Goal: Task Accomplishment & Management: Manage account settings

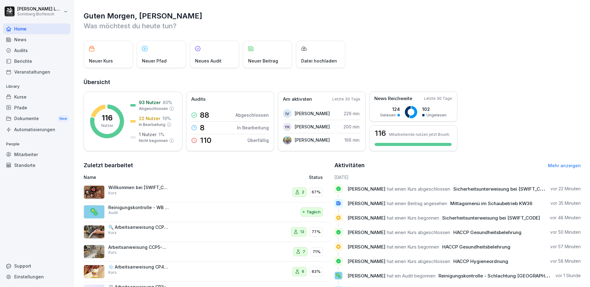
click at [32, 152] on div "Mitarbeiter" at bounding box center [36, 154] width 67 height 11
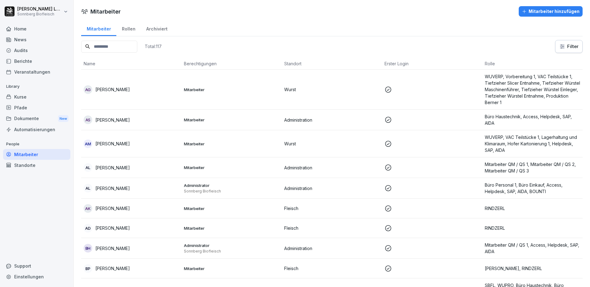
click at [118, 43] on input at bounding box center [109, 47] width 56 height 12
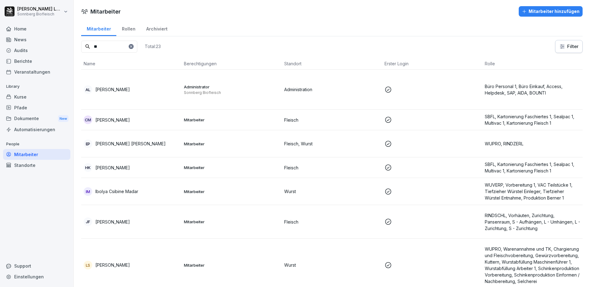
type input "*"
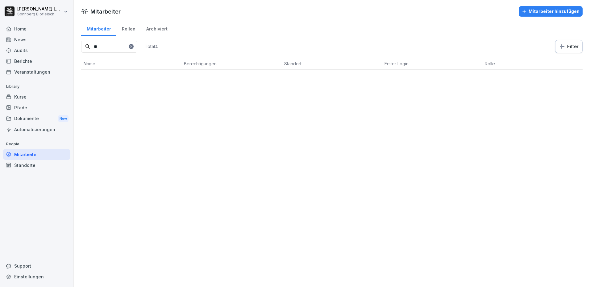
type input "*"
type input "****"
click at [117, 89] on p "[PERSON_NAME]" at bounding box center [112, 90] width 35 height 6
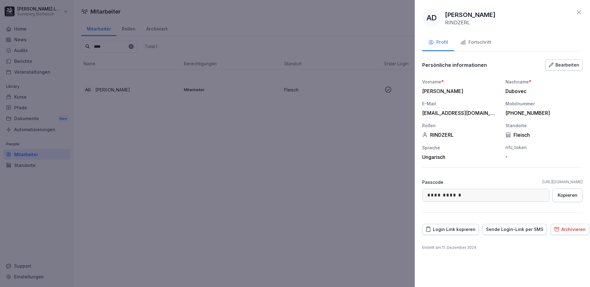
click at [562, 229] on div "Archivieren" at bounding box center [570, 229] width 32 height 7
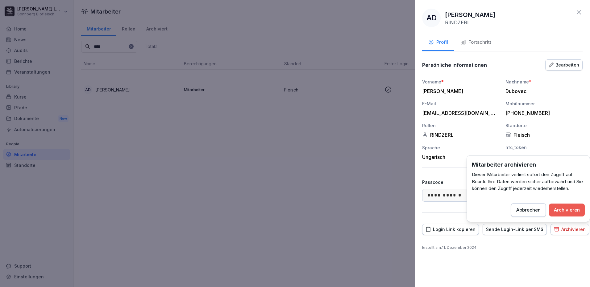
click at [569, 209] on div "Archivieren" at bounding box center [567, 210] width 26 height 7
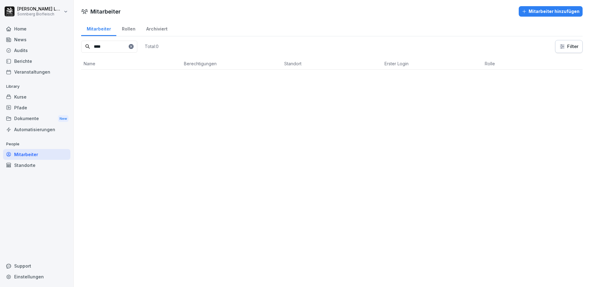
click at [163, 30] on div "Archiviert" at bounding box center [157, 28] width 32 height 16
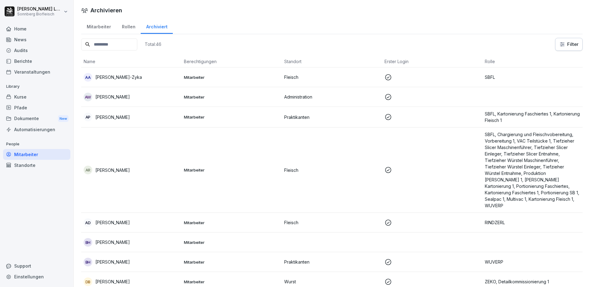
click at [119, 45] on input at bounding box center [109, 45] width 56 height 12
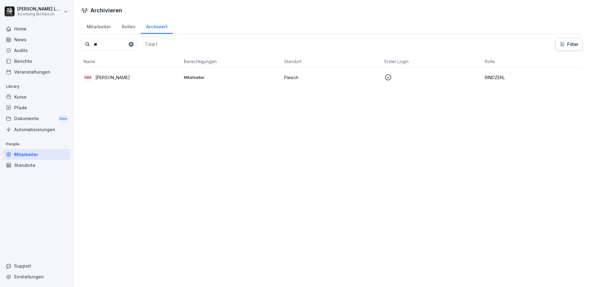
type input "*"
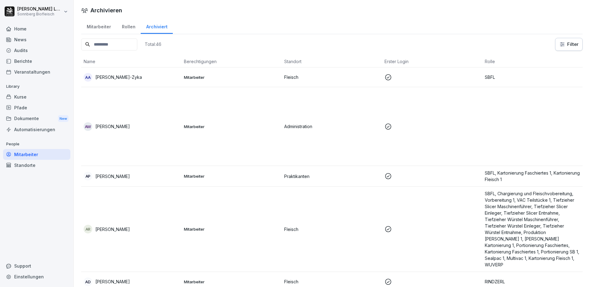
click at [92, 25] on div "Mitarbeiter" at bounding box center [98, 26] width 35 height 16
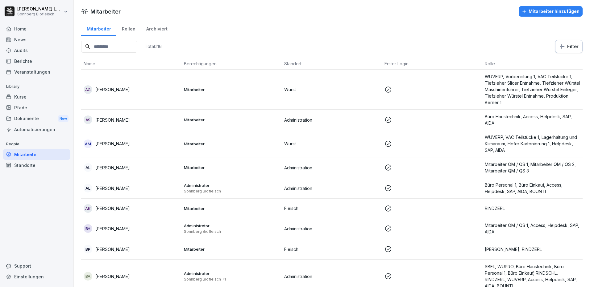
click at [130, 48] on input at bounding box center [109, 47] width 56 height 12
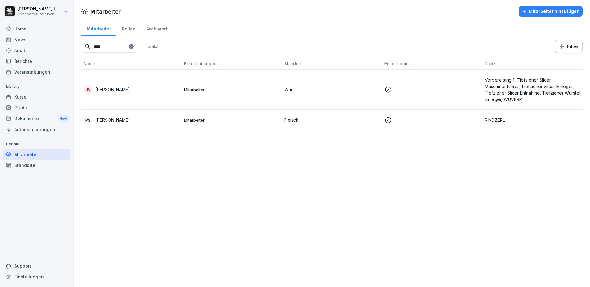
type input "****"
click at [171, 129] on td "PS [PERSON_NAME]" at bounding box center [131, 120] width 100 height 21
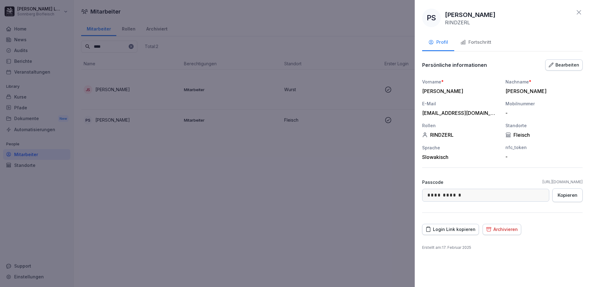
click at [498, 234] on button "Archivieren" at bounding box center [501, 229] width 39 height 11
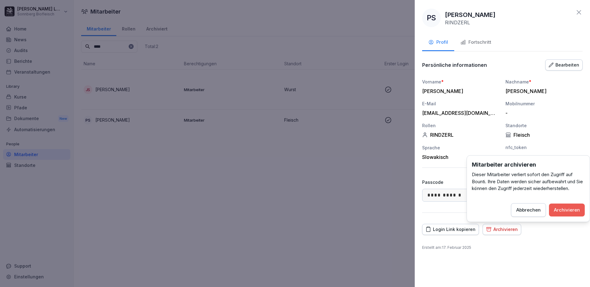
click at [570, 209] on div "Archivieren" at bounding box center [567, 210] width 26 height 7
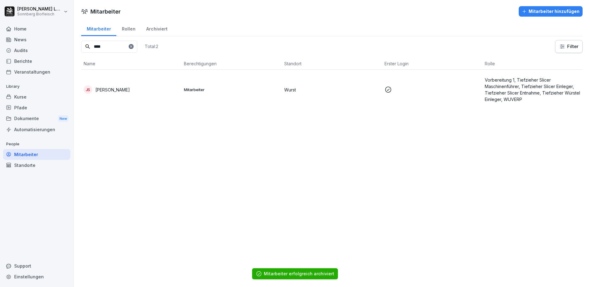
click at [115, 48] on input "****" at bounding box center [109, 47] width 56 height 12
click at [134, 44] on div at bounding box center [131, 46] width 5 height 5
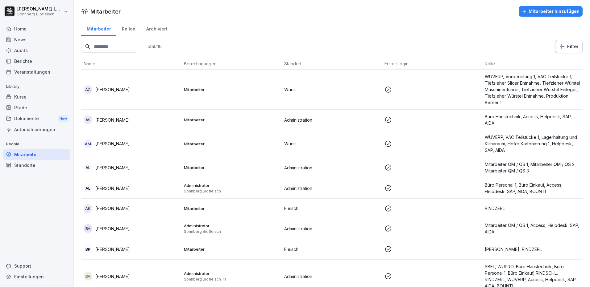
click at [114, 47] on input at bounding box center [109, 47] width 56 height 12
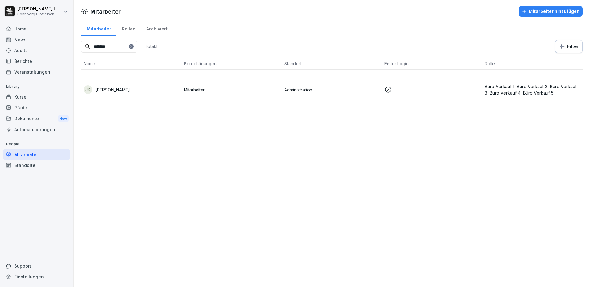
type input "*******"
click at [192, 97] on td "Mitarbeiter" at bounding box center [231, 90] width 100 height 40
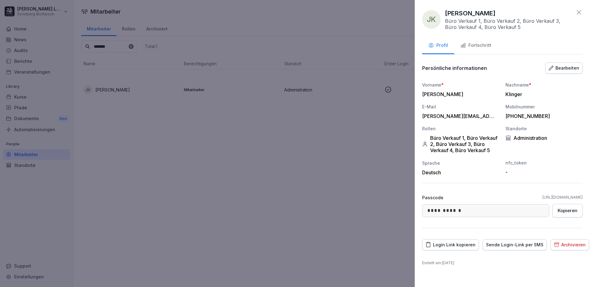
click at [486, 47] on div "Fortschritt" at bounding box center [475, 45] width 31 height 7
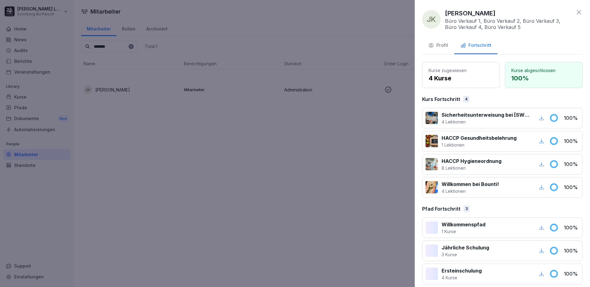
drag, startPoint x: 233, startPoint y: 118, endPoint x: 235, endPoint y: 115, distance: 3.6
click at [235, 115] on div at bounding box center [295, 143] width 590 height 287
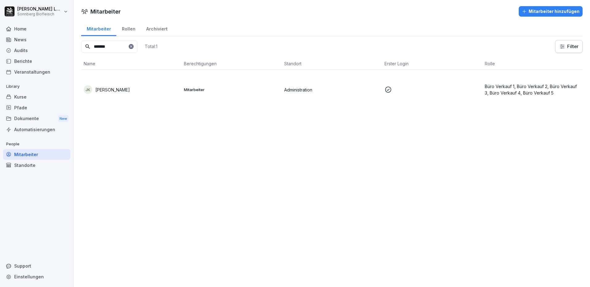
click at [134, 46] on div at bounding box center [131, 46] width 5 height 5
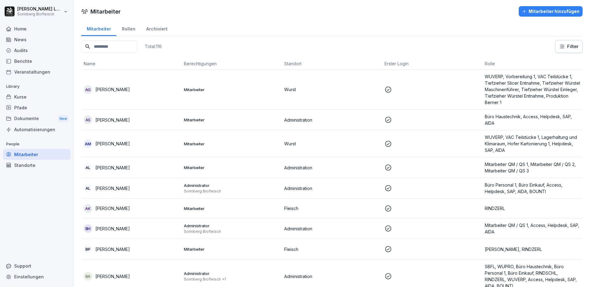
click at [116, 42] on input at bounding box center [109, 47] width 56 height 12
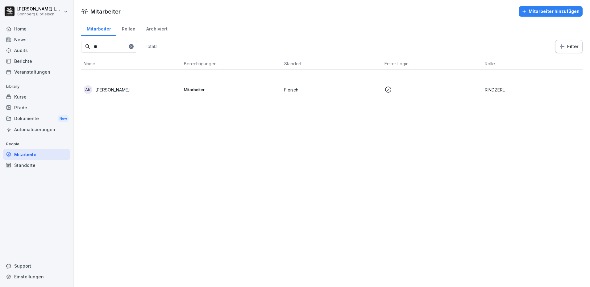
type input "*"
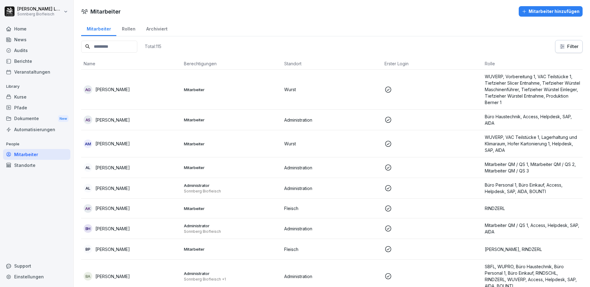
click at [23, 60] on div "Berichte" at bounding box center [36, 61] width 67 height 11
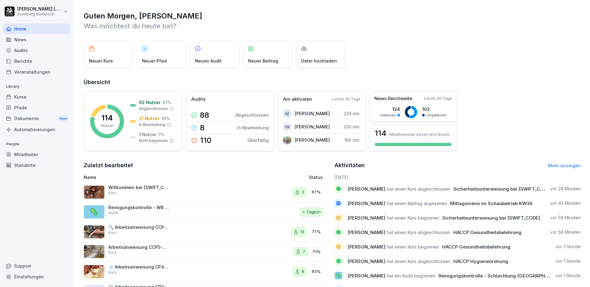
click at [37, 155] on div "Mitarbeiter" at bounding box center [36, 154] width 67 height 11
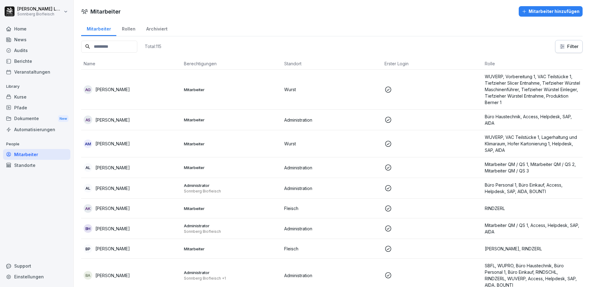
click at [106, 47] on input at bounding box center [109, 47] width 56 height 12
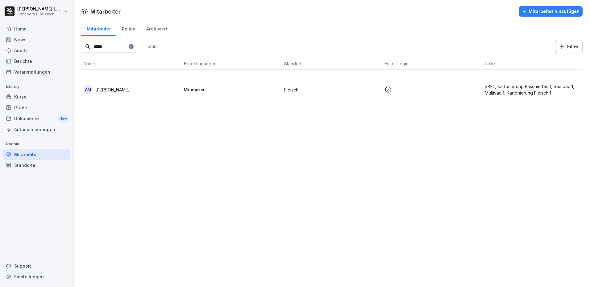
click at [130, 89] on p "[PERSON_NAME]" at bounding box center [112, 90] width 35 height 6
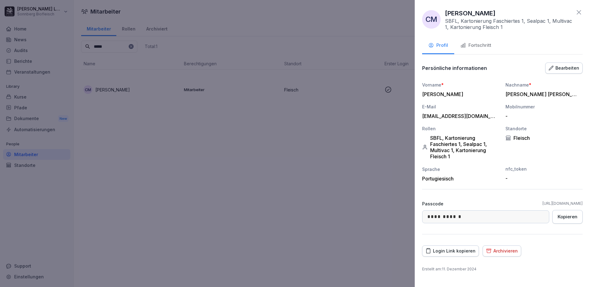
click at [483, 47] on div "Fortschritt" at bounding box center [475, 45] width 31 height 7
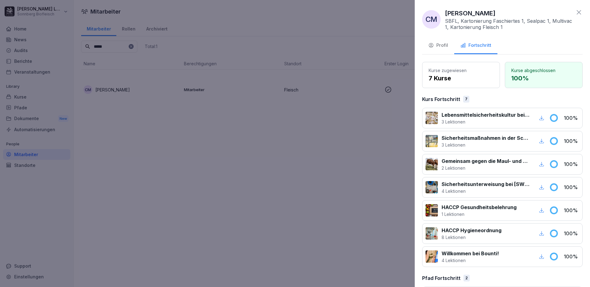
drag, startPoint x: 269, startPoint y: 158, endPoint x: 212, endPoint y: 94, distance: 85.0
click at [265, 148] on div at bounding box center [295, 143] width 590 height 287
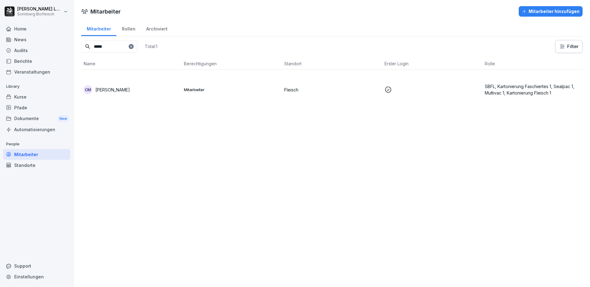
drag, startPoint x: 110, startPoint y: 47, endPoint x: 31, endPoint y: 46, distance: 79.3
click at [31, 46] on div "Anna-Maria Lumetsberger Sonnberg Biofleisch Home News Audits Berichte Veranstal…" at bounding box center [295, 143] width 590 height 287
type input "*****"
click at [112, 93] on p "[PERSON_NAME]" at bounding box center [112, 90] width 35 height 6
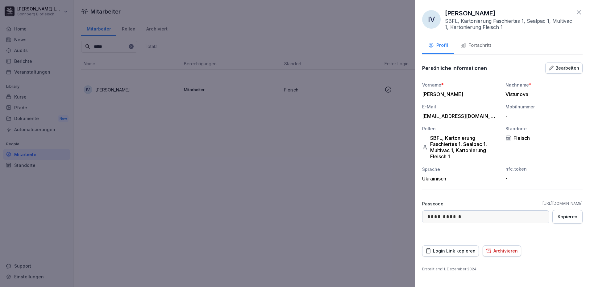
drag, startPoint x: 480, startPoint y: 35, endPoint x: 479, endPoint y: 41, distance: 6.3
click at [480, 39] on div "**********" at bounding box center [502, 143] width 175 height 287
click at [478, 41] on button "Fortschritt" at bounding box center [475, 46] width 43 height 17
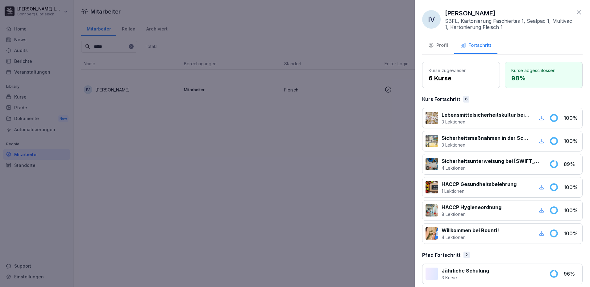
drag, startPoint x: 572, startPoint y: 15, endPoint x: 482, endPoint y: 39, distance: 92.6
click at [569, 15] on div "IV Iryna Vistunova SBFL, Kartonierung Faschiertes 1, Sealpac 1, Multivac 1, Kar…" at bounding box center [502, 20] width 160 height 22
click at [575, 10] on icon at bounding box center [578, 12] width 7 height 7
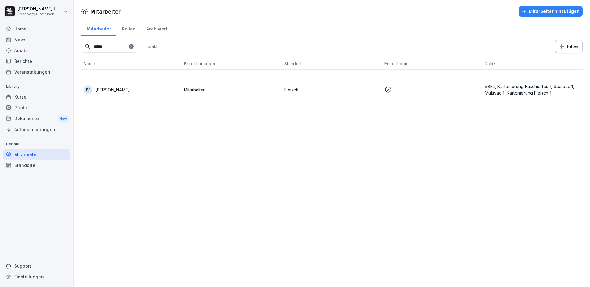
drag, startPoint x: 23, startPoint y: 30, endPoint x: 53, endPoint y: 34, distance: 30.7
click at [23, 30] on div "Home" at bounding box center [36, 28] width 67 height 11
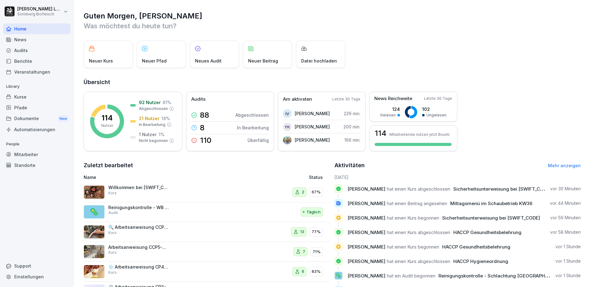
scroll to position [30, 0]
